Goal: Information Seeking & Learning: Learn about a topic

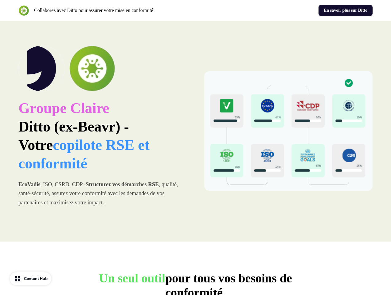
click at [196, 10] on div "Collaborez avec Ditto pour assurer votre mise en conformité En savoir plus sur …" at bounding box center [195, 10] width 391 height 21
click at [106, 10] on p "Collaborez avec Ditto pour assurer votre mise en conformité" at bounding box center [93, 10] width 119 height 7
click at [286, 10] on div "En savoir plus sur Ditto" at bounding box center [285, 10] width 175 height 11
click at [196, 131] on div "Groupe [PERSON_NAME] (ex-Beavr) - Votre copilote RSE et conformité EcoVadis , I…" at bounding box center [195, 131] width 391 height 221
click at [103, 131] on p "Groupe [PERSON_NAME] (ex-Beavr) - Votre copilote RSE et conformité" at bounding box center [102, 136] width 169 height 74
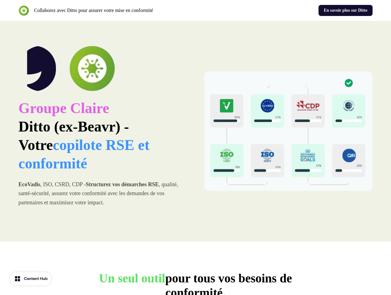
click at [103, 69] on img at bounding box center [92, 69] width 46 height 46
click at [289, 131] on img at bounding box center [288, 131] width 169 height 120
click at [196, 283] on p "Un seul outil pour tous vos besoins de conformité." at bounding box center [196, 285] width 246 height 29
click at [31, 279] on div "Content Hub" at bounding box center [36, 279] width 24 height 6
